Goal: Task Accomplishment & Management: Manage account settings

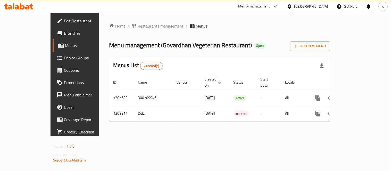
click at [294, 5] on div at bounding box center [290, 7] width 7 height 6
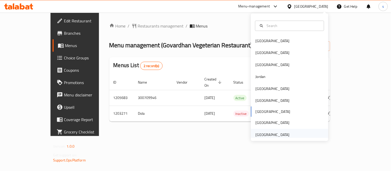
click at [271, 132] on div "[GEOGRAPHIC_DATA]" at bounding box center [272, 135] width 34 height 6
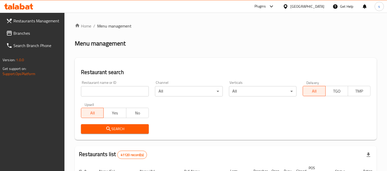
click at [20, 35] on span "Branches" at bounding box center [36, 33] width 47 height 6
